Goal: Information Seeking & Learning: Compare options

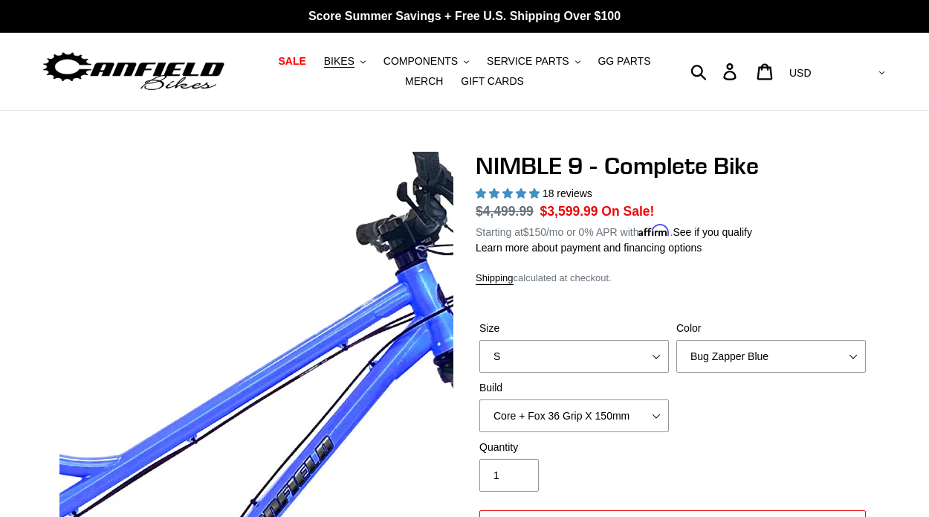
select select "highest-rating"
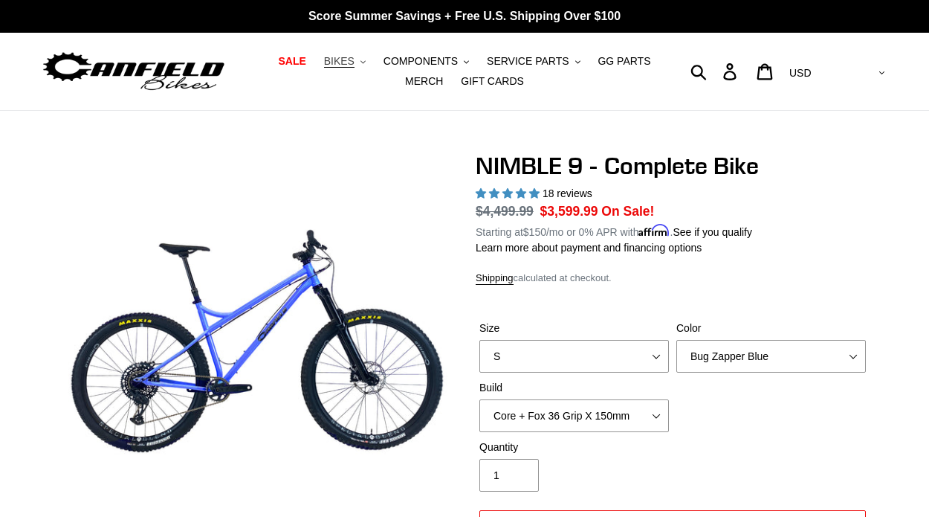
click at [364, 62] on icon ".cls-1{fill:#231f20}" at bounding box center [362, 61] width 5 height 5
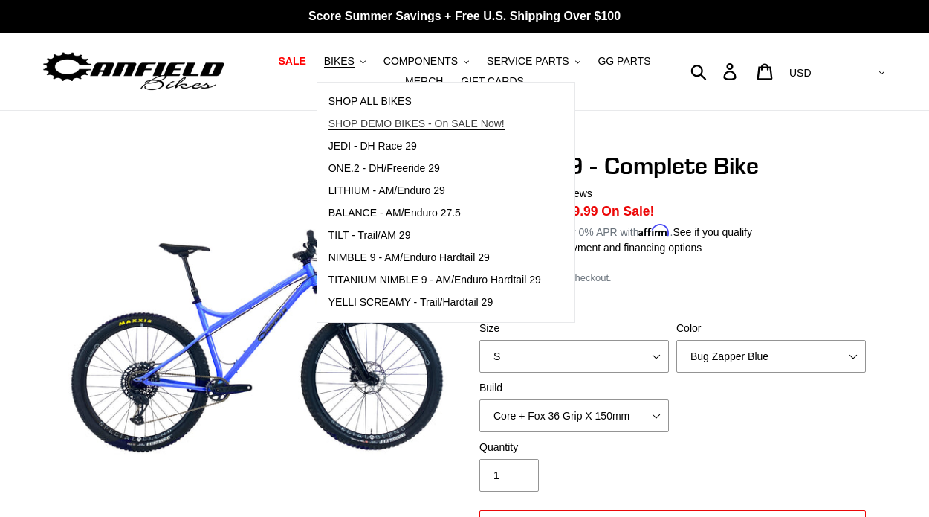
click at [388, 120] on span "SHOP DEMO BIKES - On SALE Now!" at bounding box center [416, 123] width 176 height 13
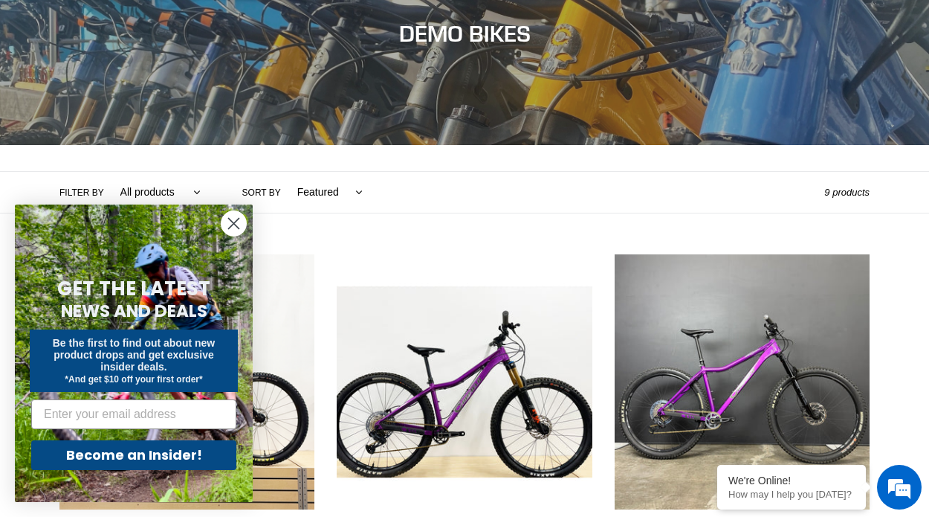
scroll to position [190, 0]
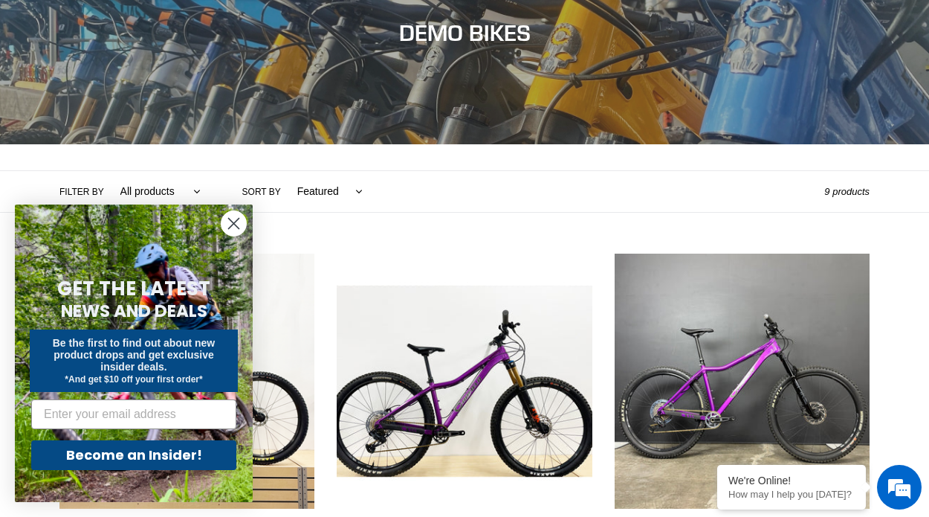
click at [236, 222] on circle "Close dialog" at bounding box center [233, 223] width 25 height 25
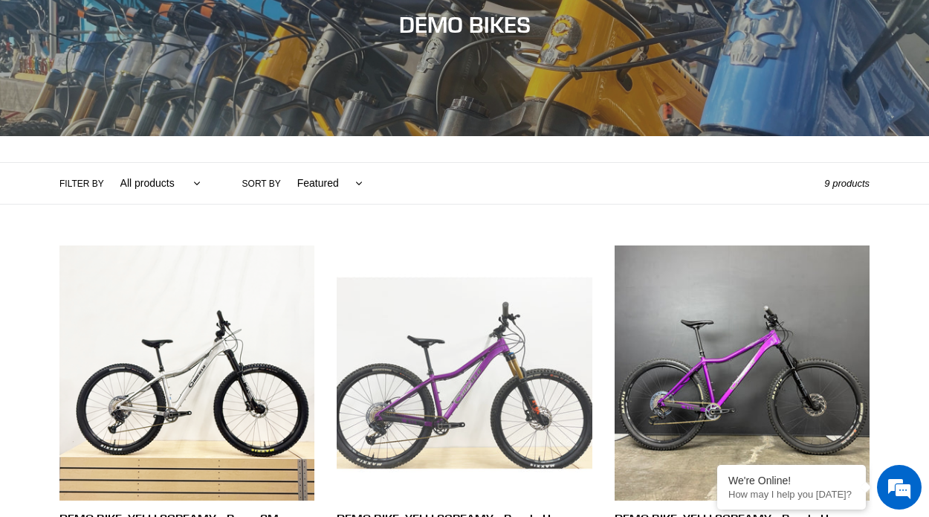
scroll to position [149, 0]
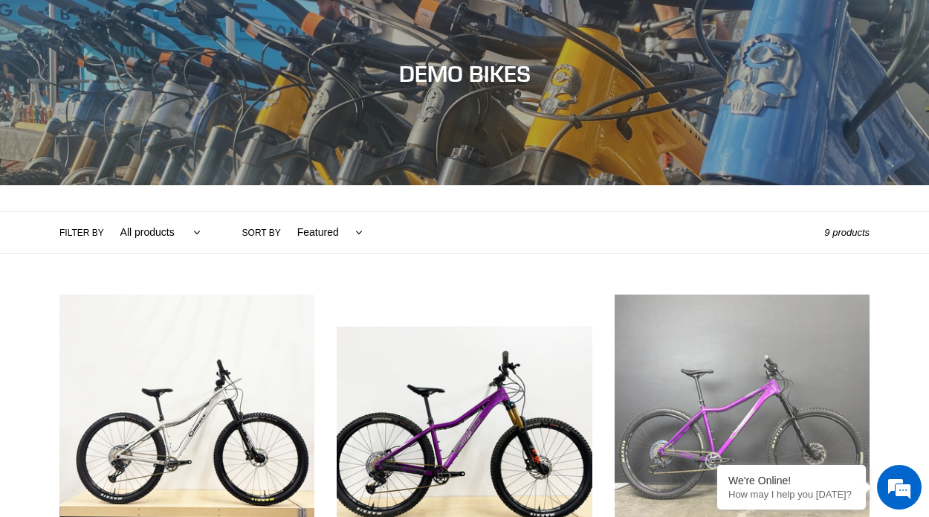
click at [719, 363] on link "DEMO BIKE: YELLI SCREAMY - Purple Haze - Large (Complete Bike) #43" at bounding box center [742, 475] width 255 height 363
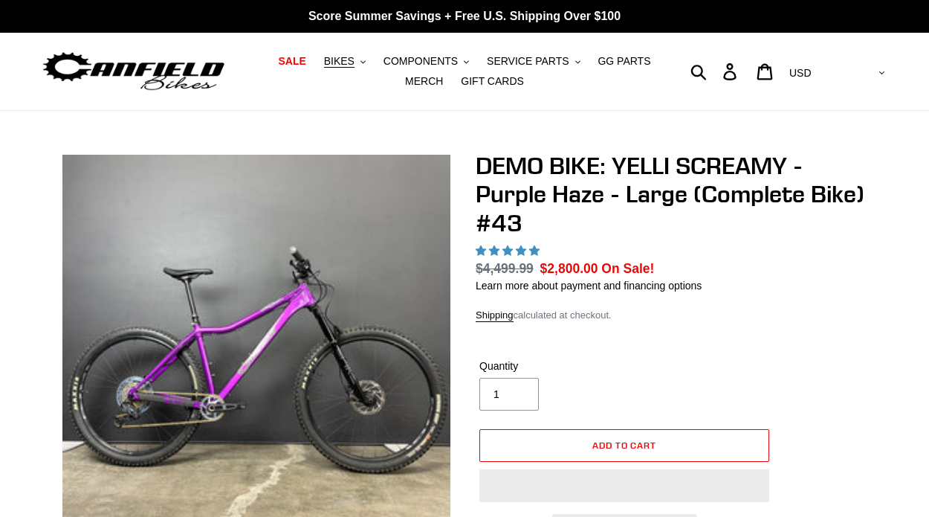
select select "highest-rating"
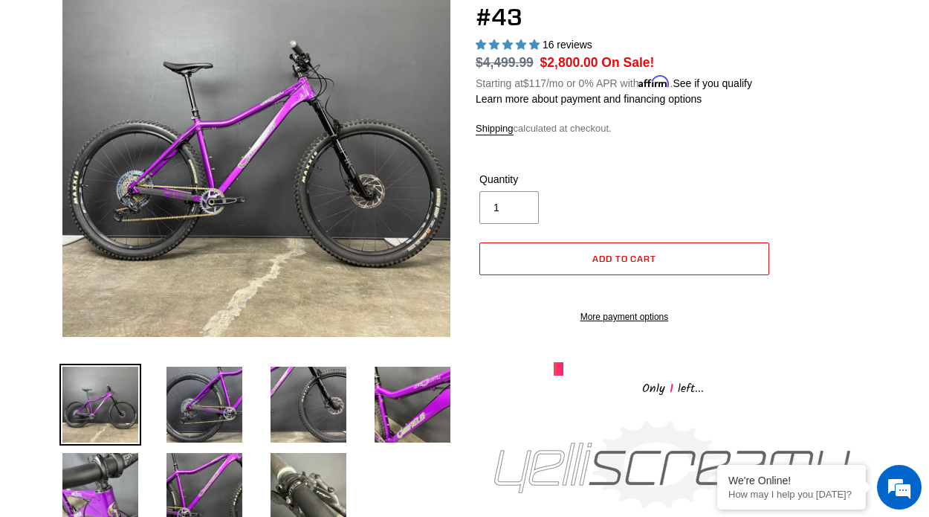
scroll to position [207, 0]
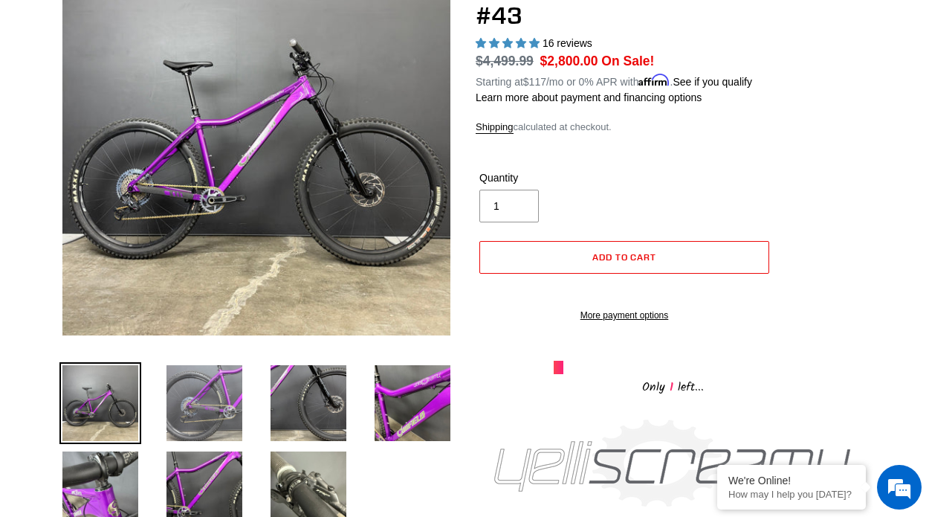
click at [193, 412] on img at bounding box center [205, 403] width 82 height 82
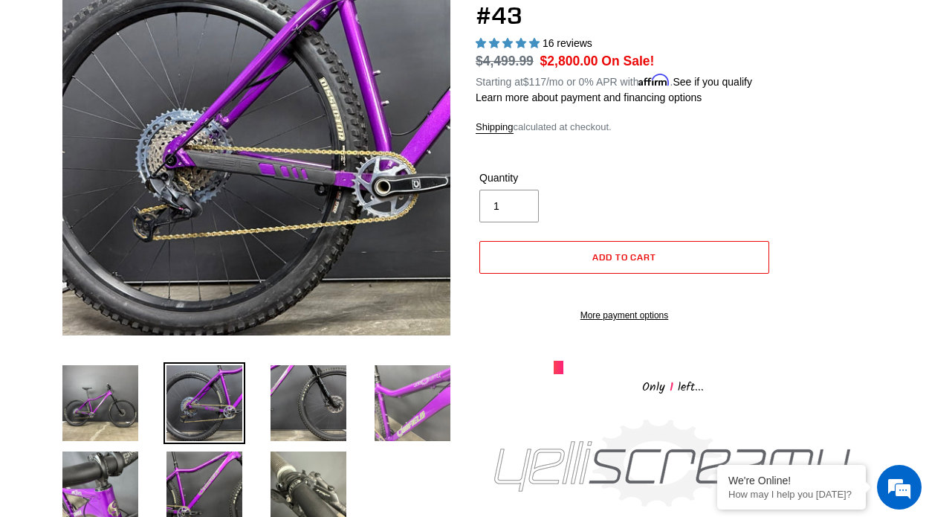
click at [411, 386] on img at bounding box center [413, 403] width 82 height 82
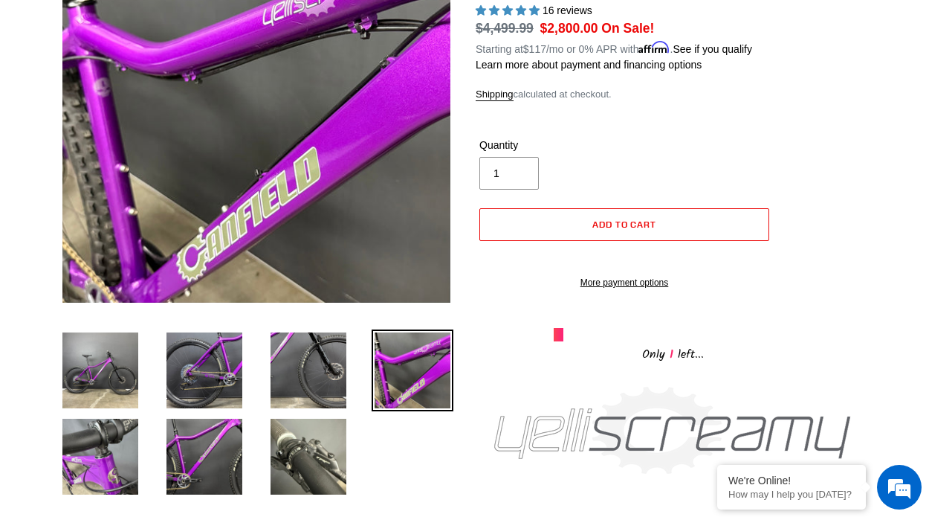
scroll to position [248, 0]
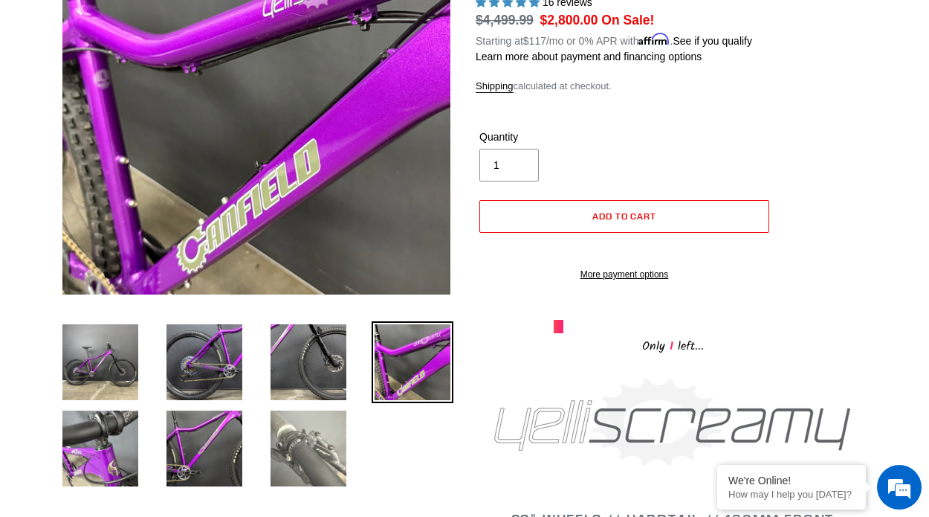
click at [309, 430] on img at bounding box center [309, 448] width 82 height 82
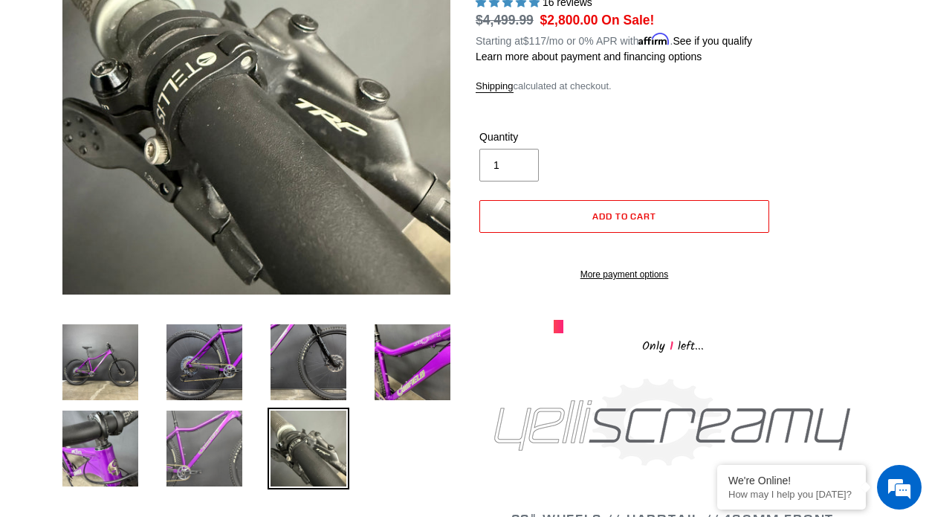
click at [239, 416] on img at bounding box center [205, 448] width 82 height 82
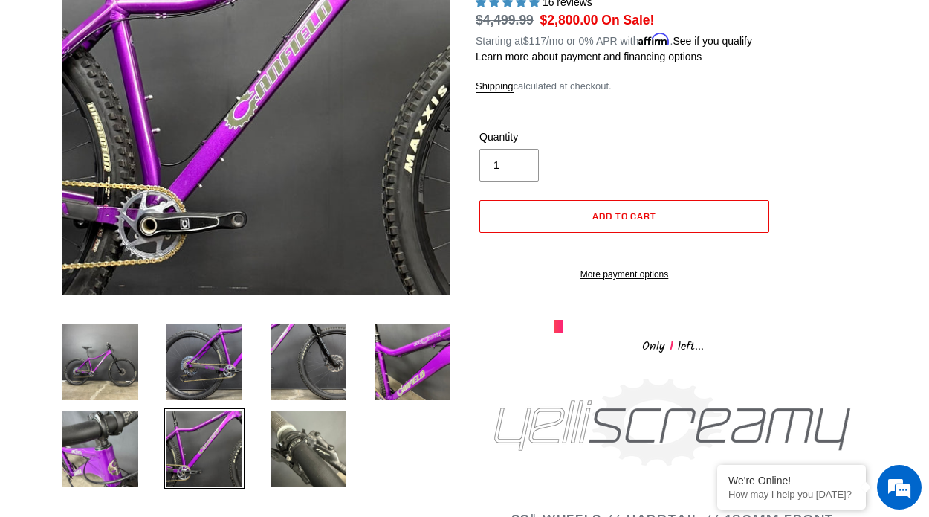
click at [143, 428] on li at bounding box center [193, 452] width 104 height 86
click at [199, 439] on img at bounding box center [205, 448] width 82 height 82
click at [118, 424] on img at bounding box center [100, 448] width 82 height 82
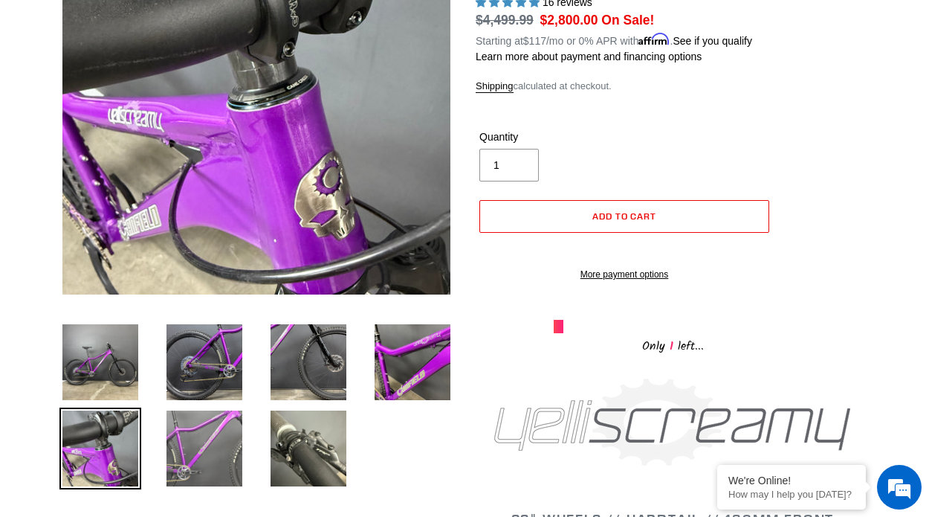
click at [193, 429] on img at bounding box center [205, 448] width 82 height 82
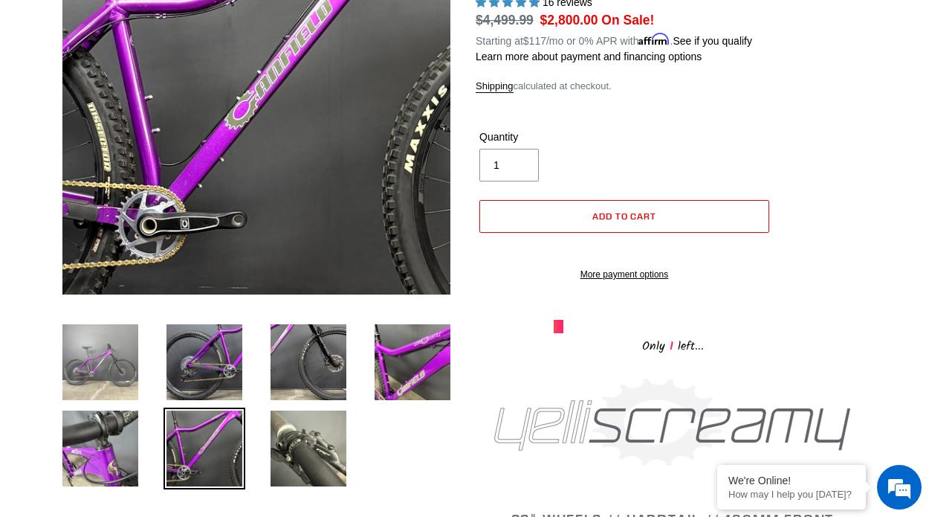
click at [126, 352] on img at bounding box center [100, 362] width 82 height 82
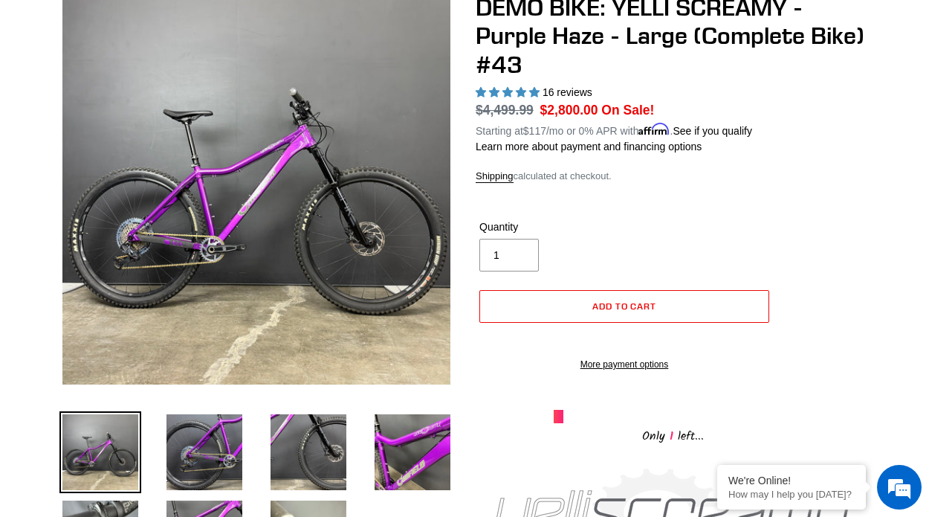
scroll to position [155, 0]
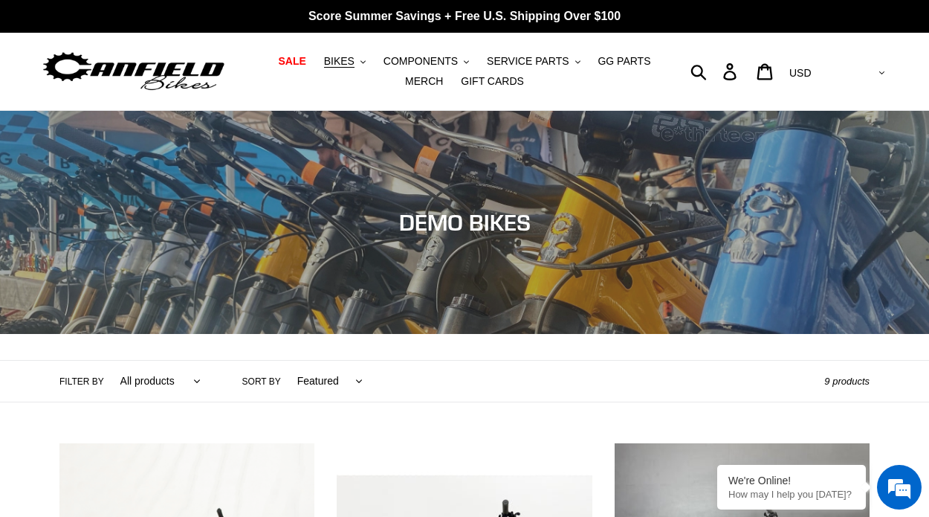
click at [178, 75] on img at bounding box center [134, 71] width 186 height 47
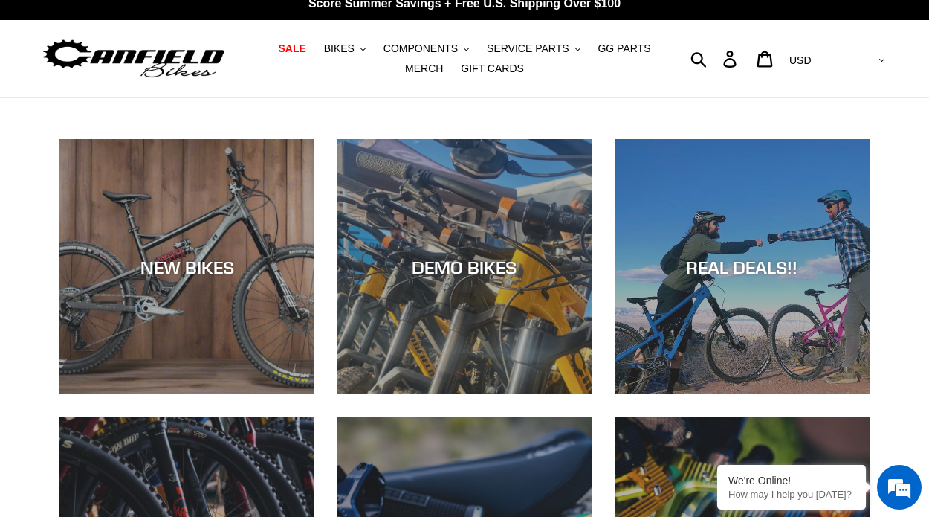
scroll to position [16, 0]
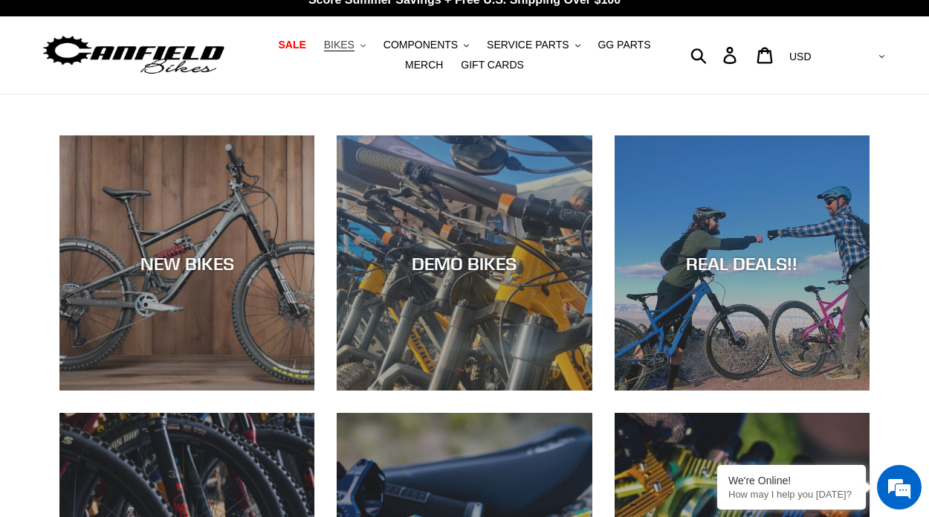
click at [352, 50] on span "BIKES" at bounding box center [339, 45] width 30 height 13
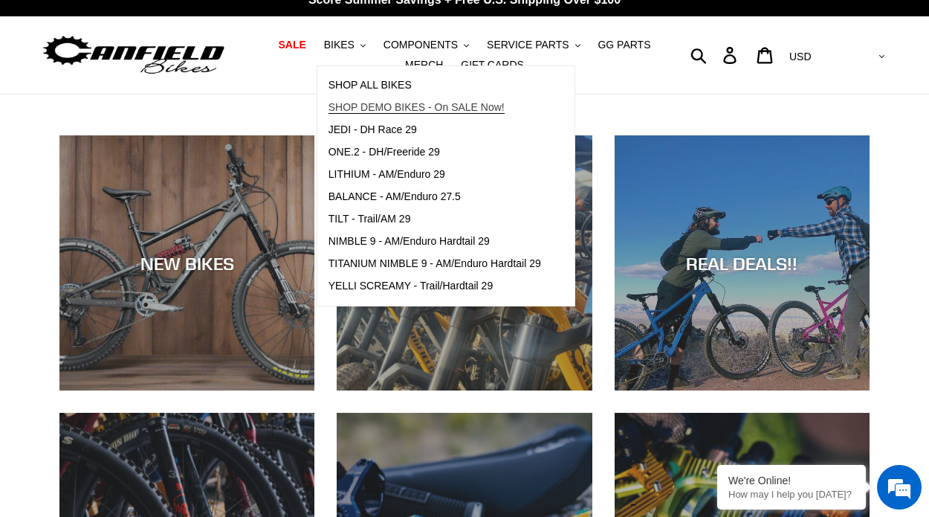
click at [375, 99] on link "SHOP DEMO BIKES - On SALE Now!" at bounding box center [434, 108] width 235 height 22
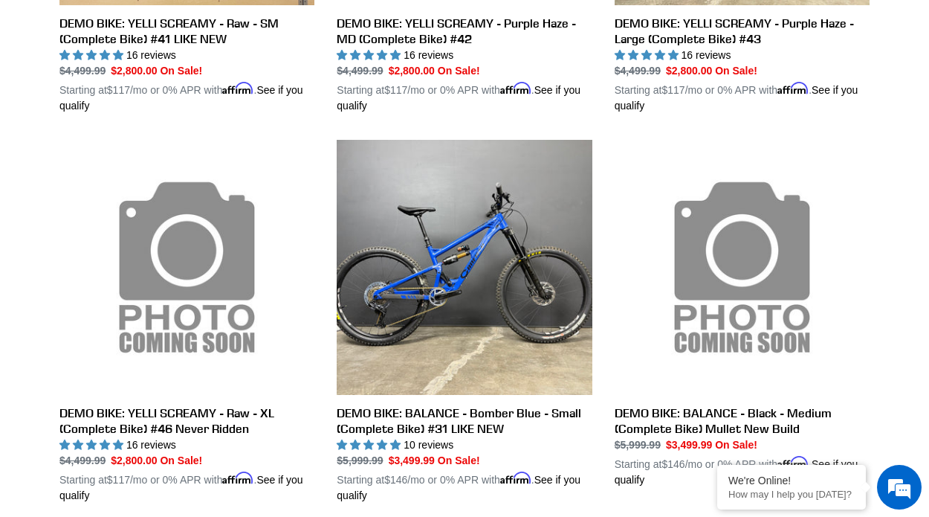
scroll to position [702, 0]
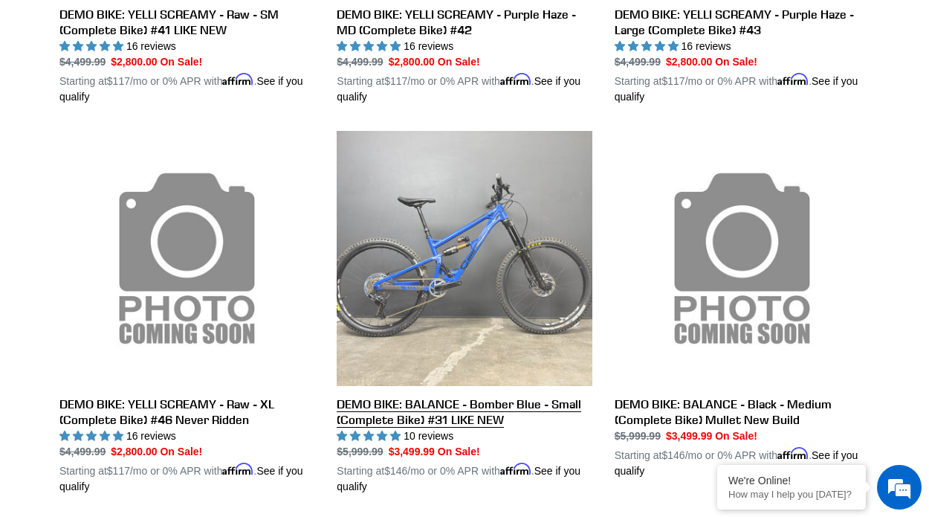
click at [451, 264] on link "DEMO BIKE: BALANCE - Bomber Blue - Small (Complete Bike) #31 LIKE NEW" at bounding box center [464, 312] width 255 height 363
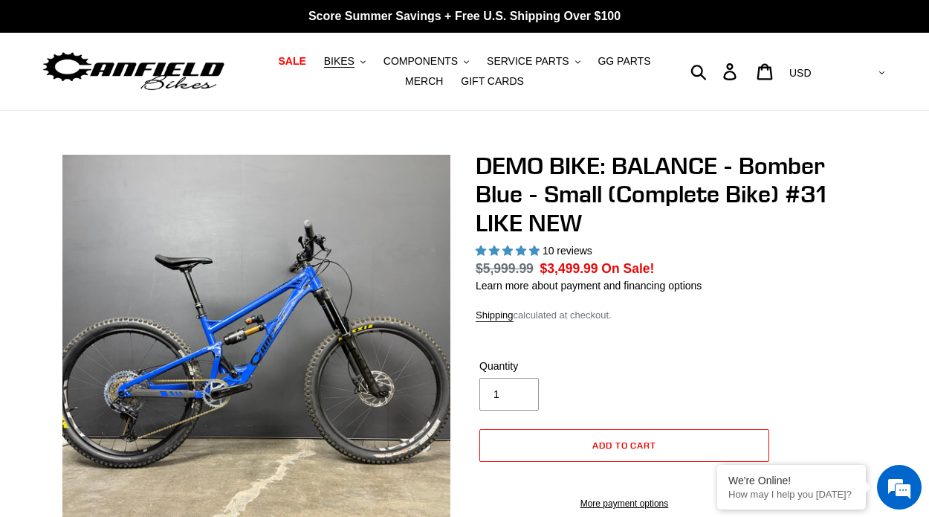
select select "highest-rating"
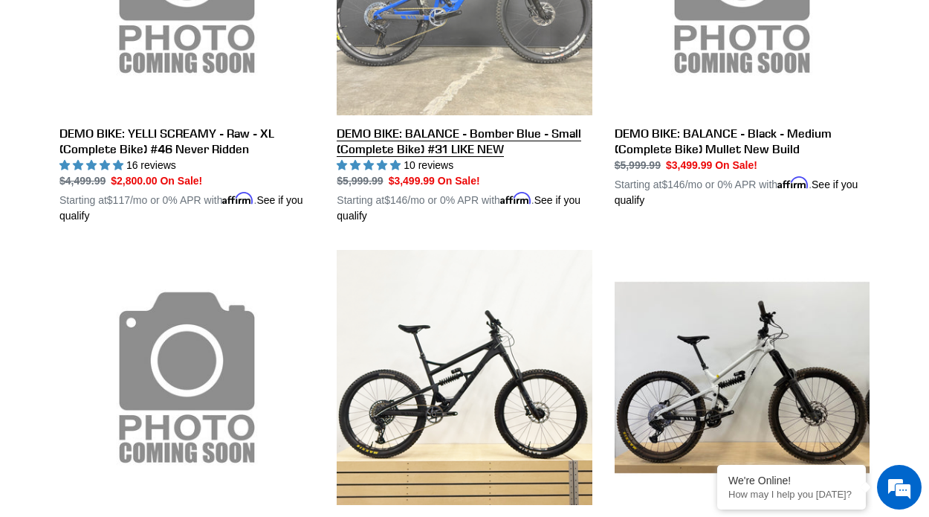
scroll to position [993, 0]
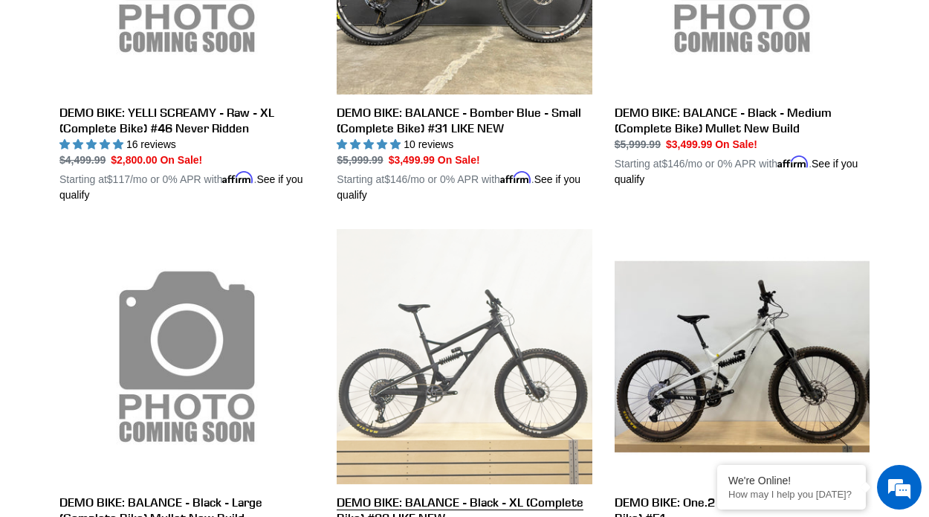
click at [493, 400] on link "DEMO BIKE: BALANCE - Black - XL (Complete Bike) #33 LIKE NEW" at bounding box center [464, 410] width 255 height 363
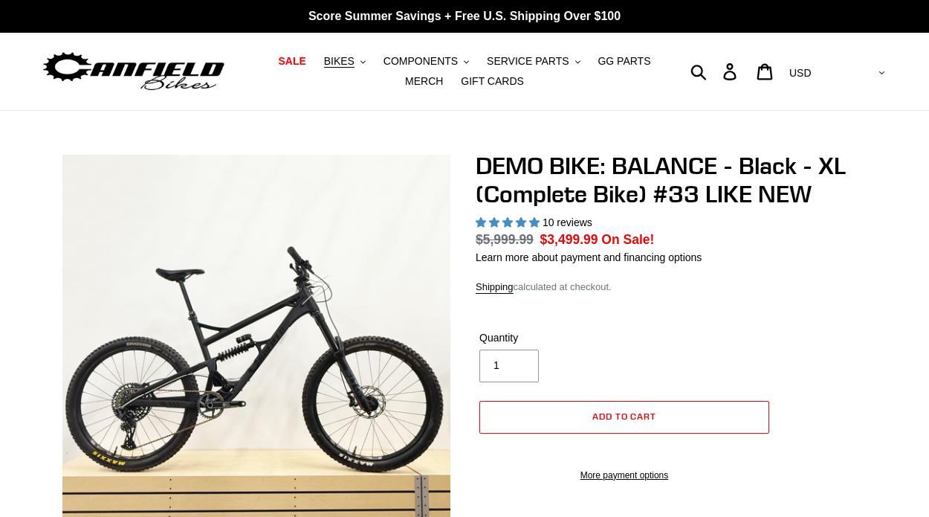
select select "highest-rating"
